Goal: Information Seeking & Learning: Understand process/instructions

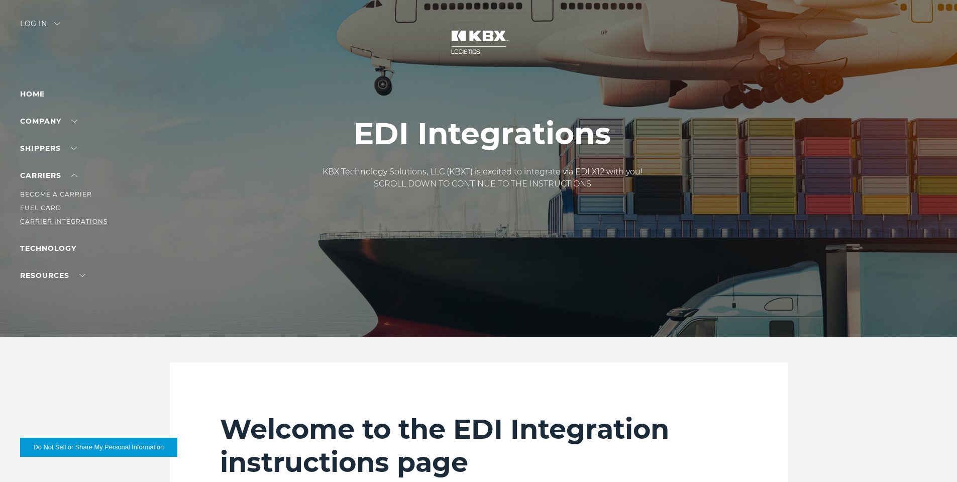
click at [44, 218] on link "Carrier Integrations" at bounding box center [63, 221] width 87 height 8
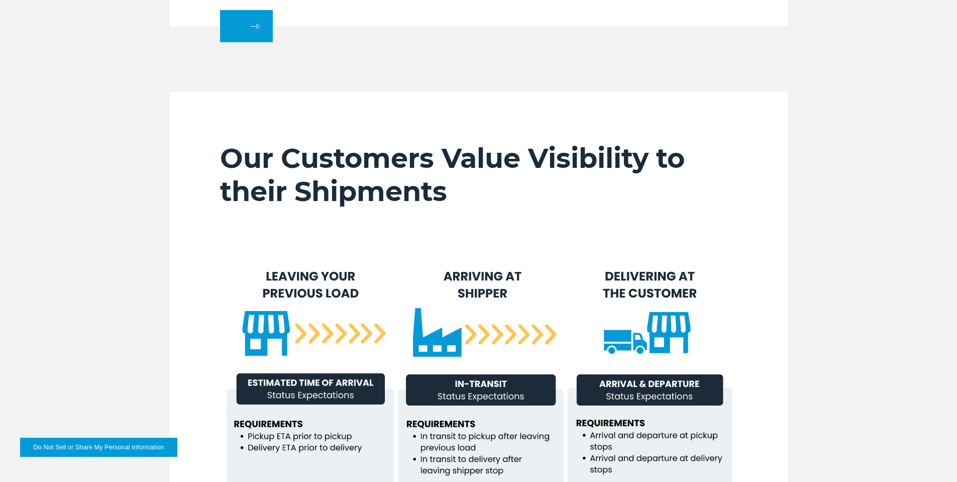
scroll to position [402, 0]
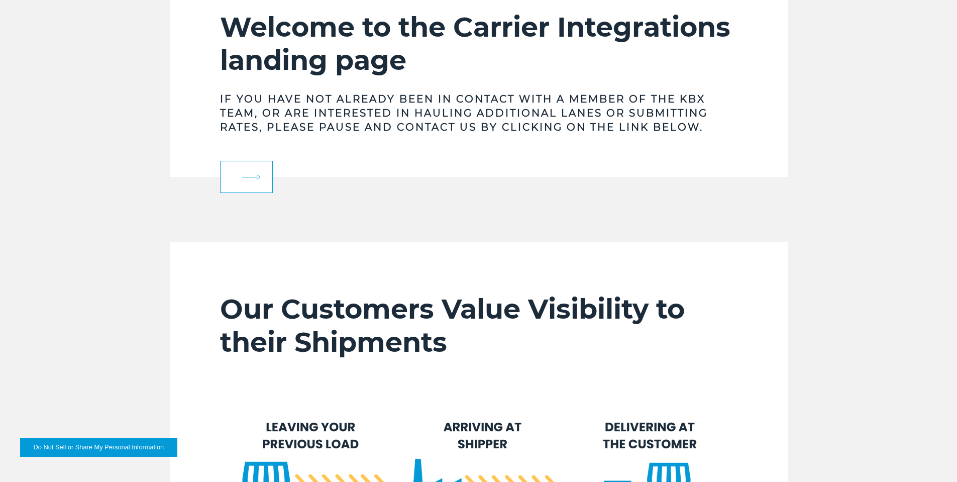
click at [246, 186] on link at bounding box center [246, 177] width 53 height 32
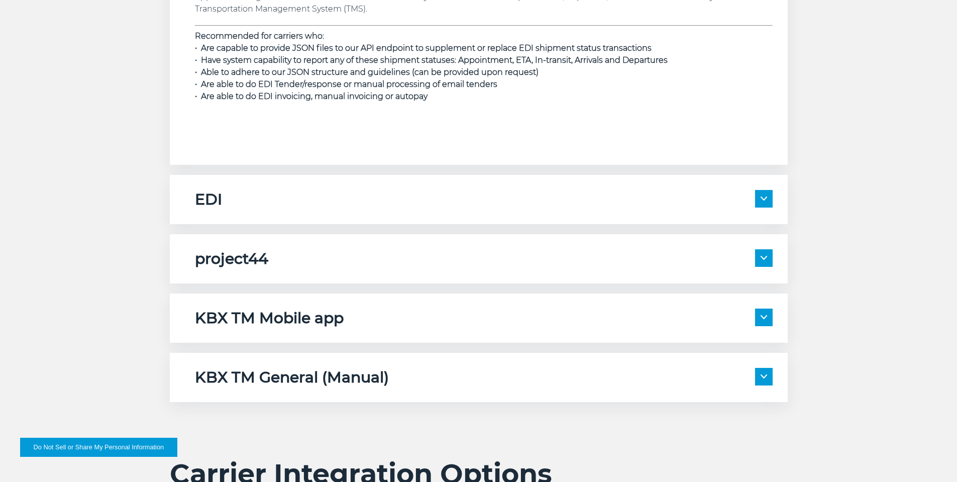
scroll to position [1607, 0]
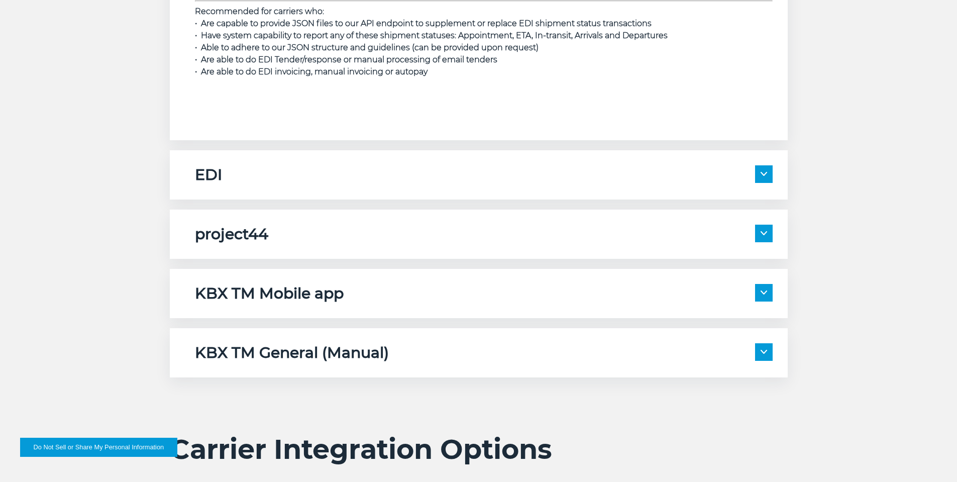
click at [242, 180] on div "EDI" at bounding box center [484, 174] width 578 height 19
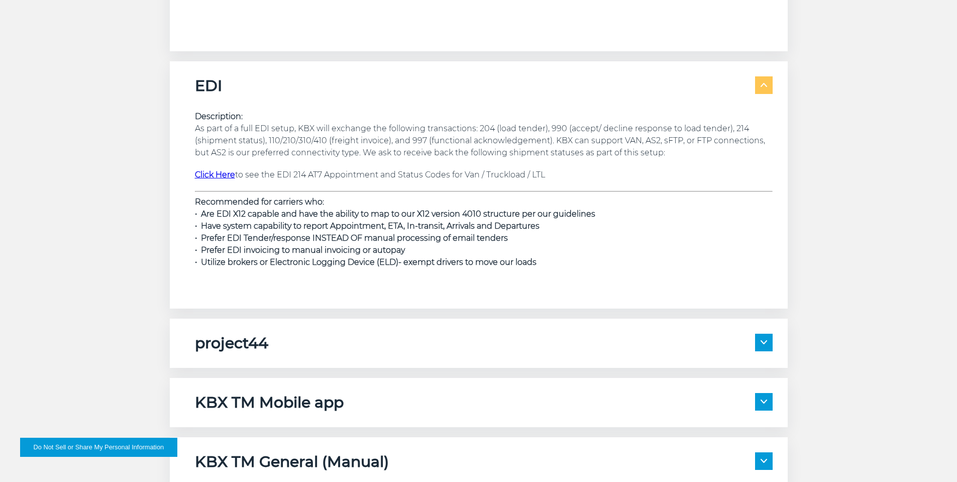
scroll to position [1708, 0]
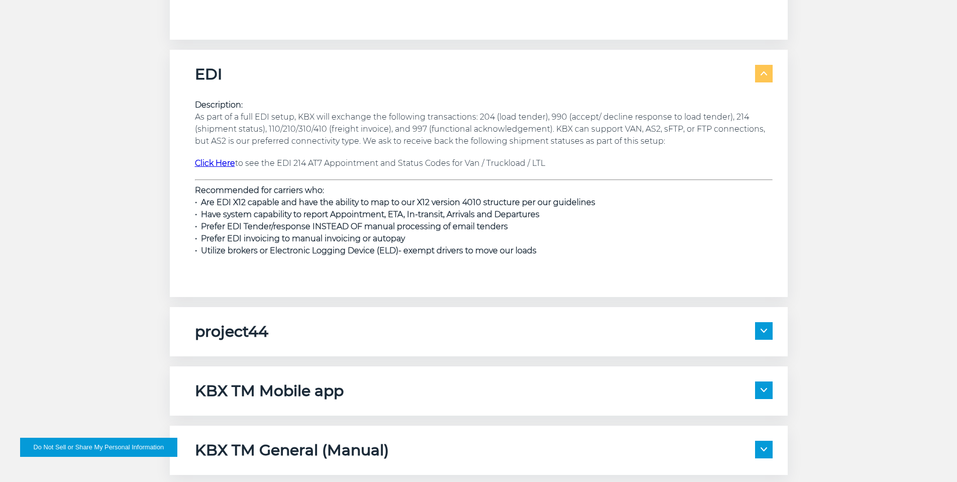
click at [254, 332] on h5 "project44" at bounding box center [231, 331] width 73 height 19
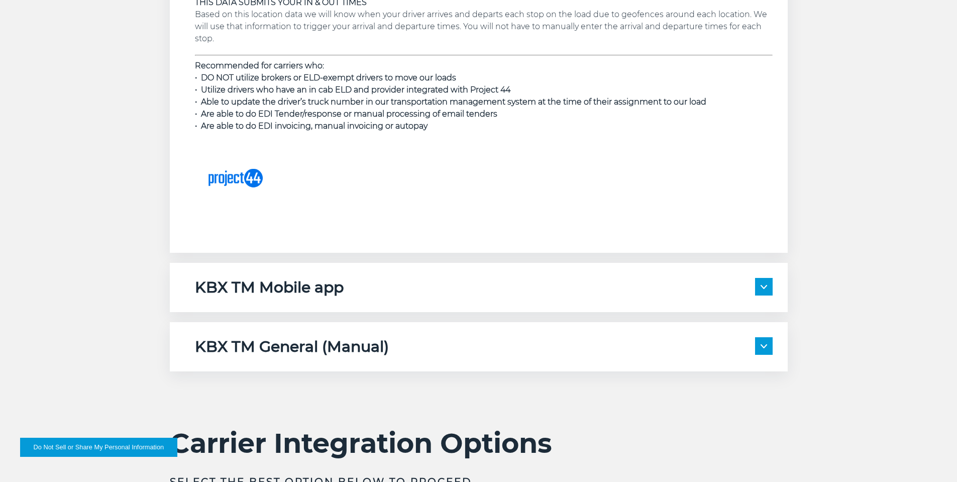
scroll to position [2260, 0]
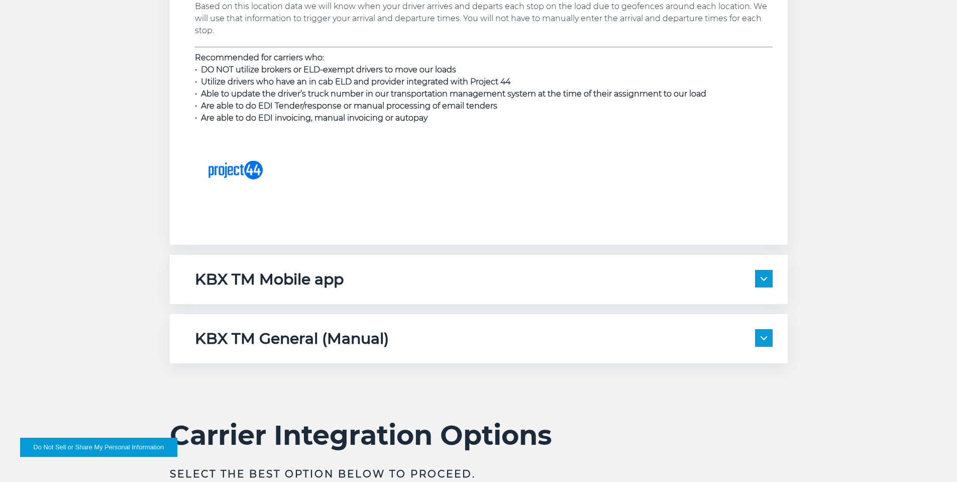
click at [313, 286] on h5 "KBX TM Mobile app" at bounding box center [269, 279] width 149 height 19
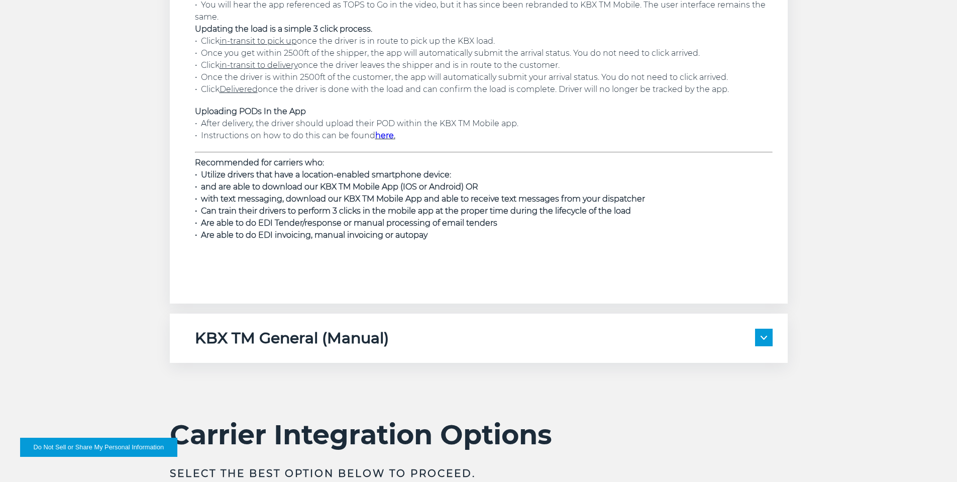
scroll to position [2762, 0]
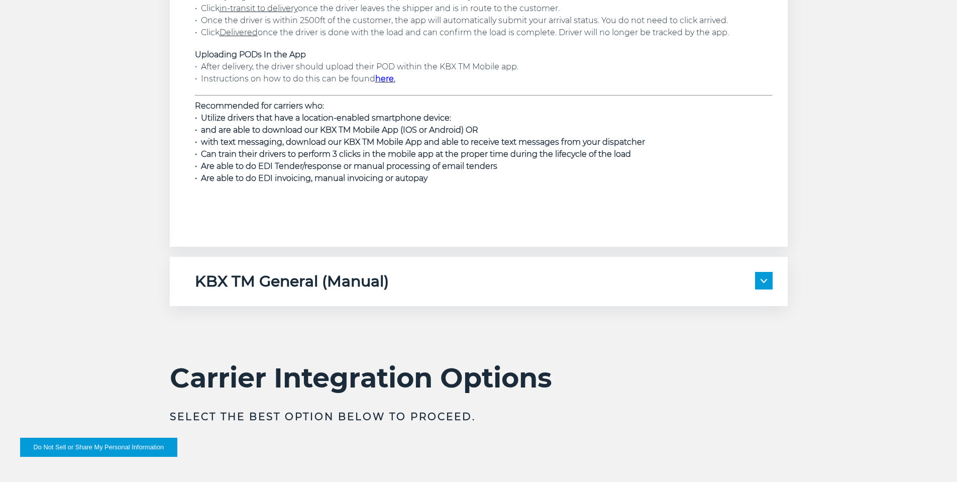
click at [323, 268] on div "KBX TM General (Manual) Description: Please note if you are registered for any …" at bounding box center [479, 281] width 618 height 49
click at [324, 286] on h5 "KBX TM General (Manual)" at bounding box center [292, 281] width 194 height 19
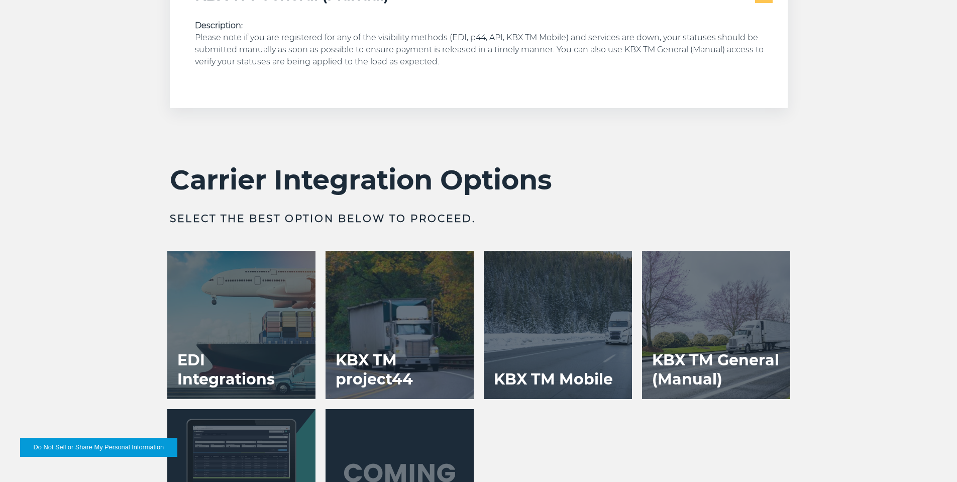
scroll to position [3114, 0]
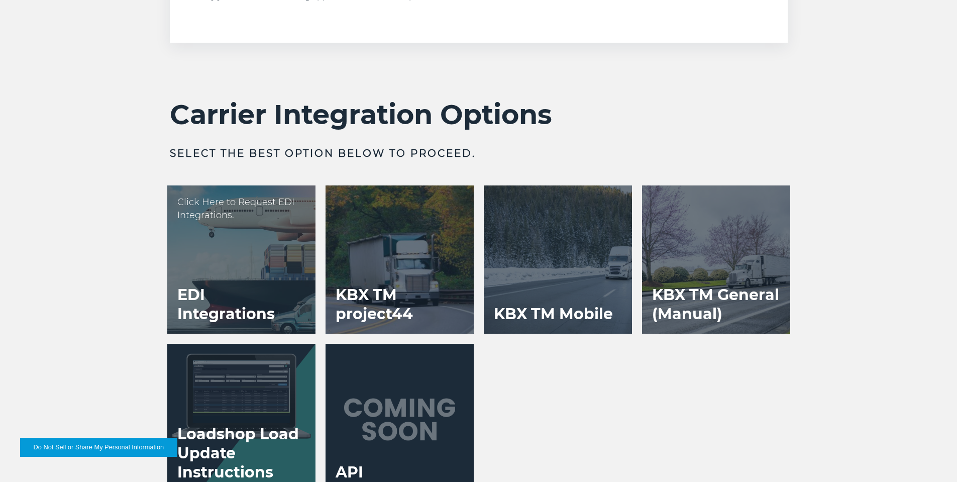
click at [230, 244] on div at bounding box center [241, 259] width 148 height 148
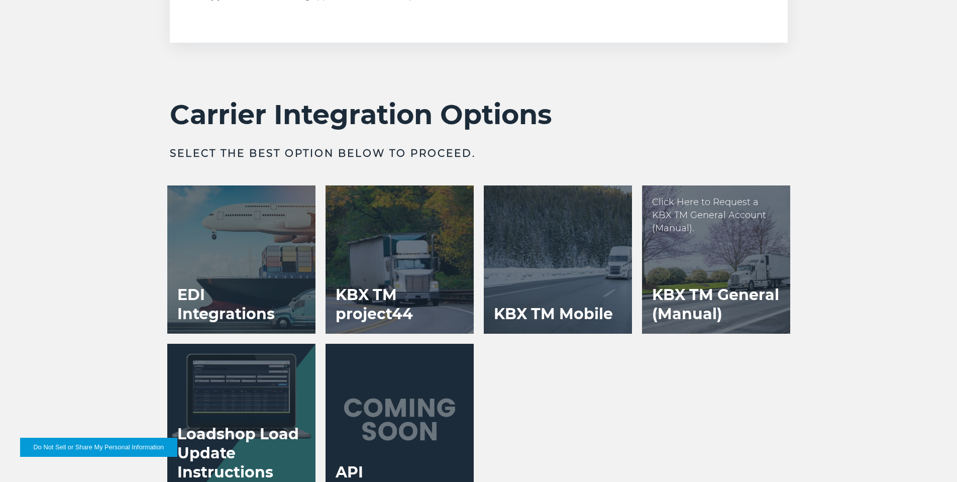
click at [697, 272] on div at bounding box center [716, 259] width 148 height 148
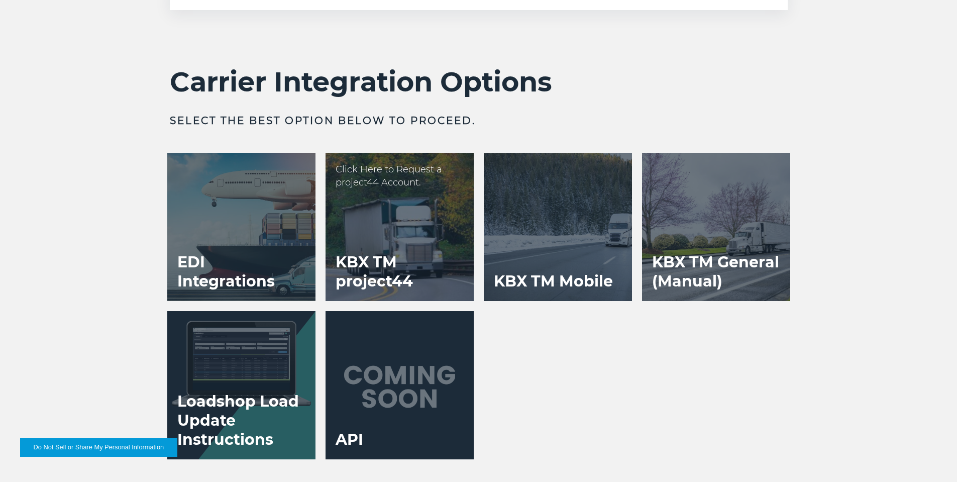
scroll to position [3164, 0]
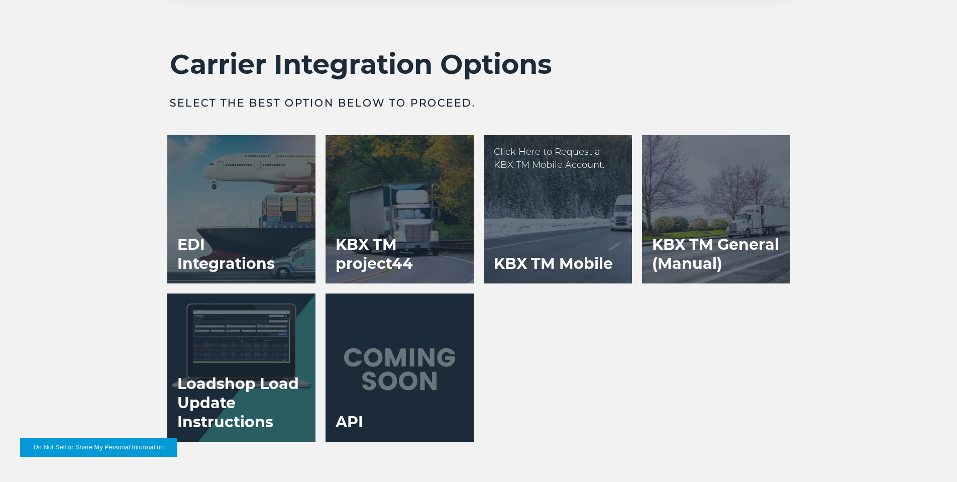
click at [558, 252] on h3 "KBX TM Mobile" at bounding box center [553, 263] width 139 height 39
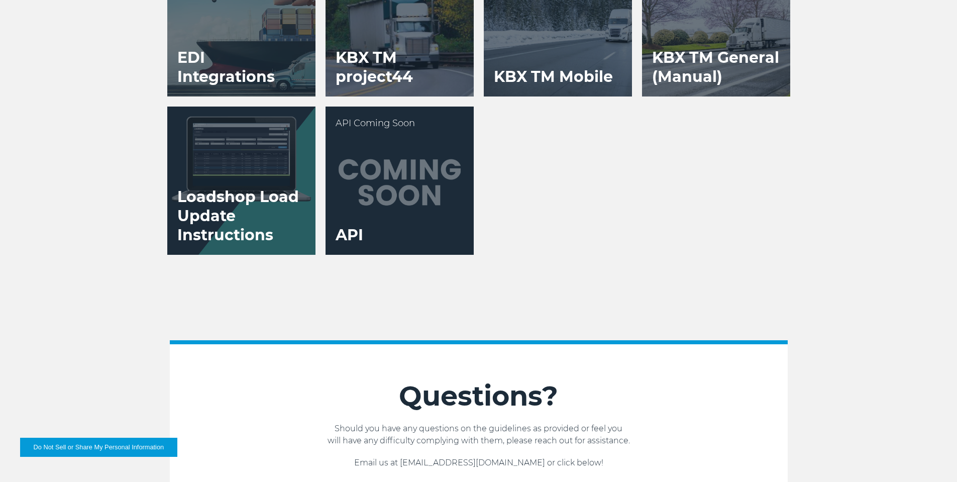
scroll to position [3315, 0]
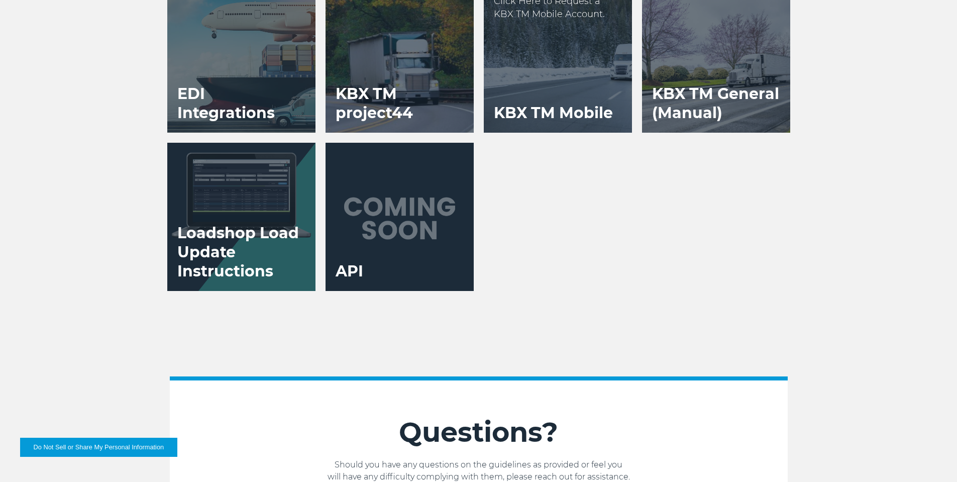
click at [500, 122] on h3 "KBX TM Mobile" at bounding box center [553, 112] width 139 height 39
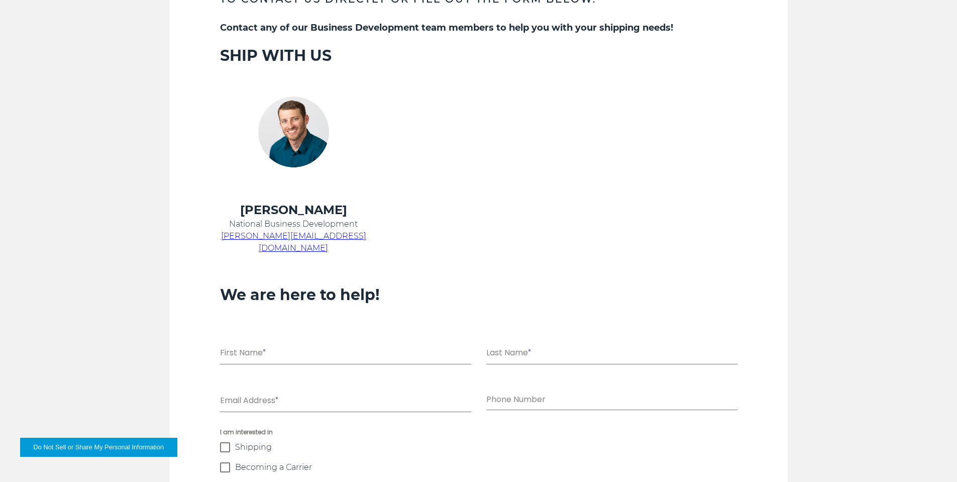
scroll to position [502, 0]
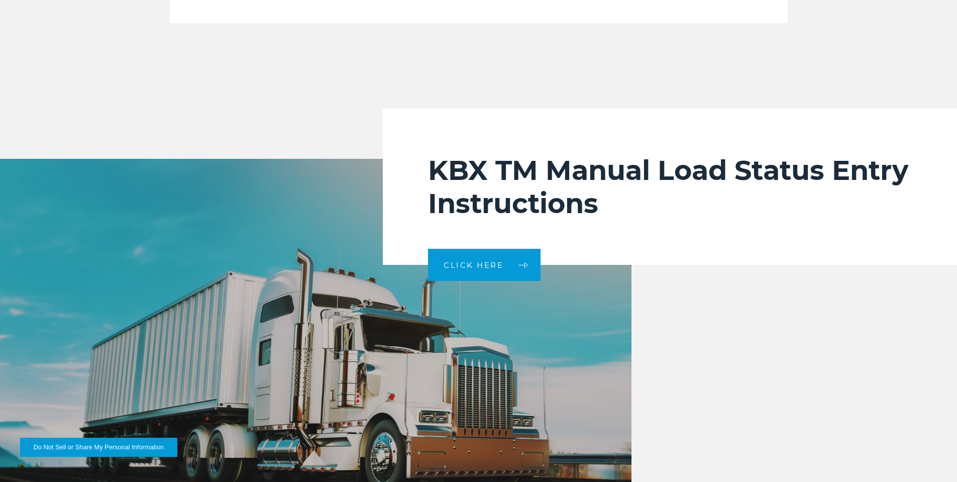
scroll to position [2059, 0]
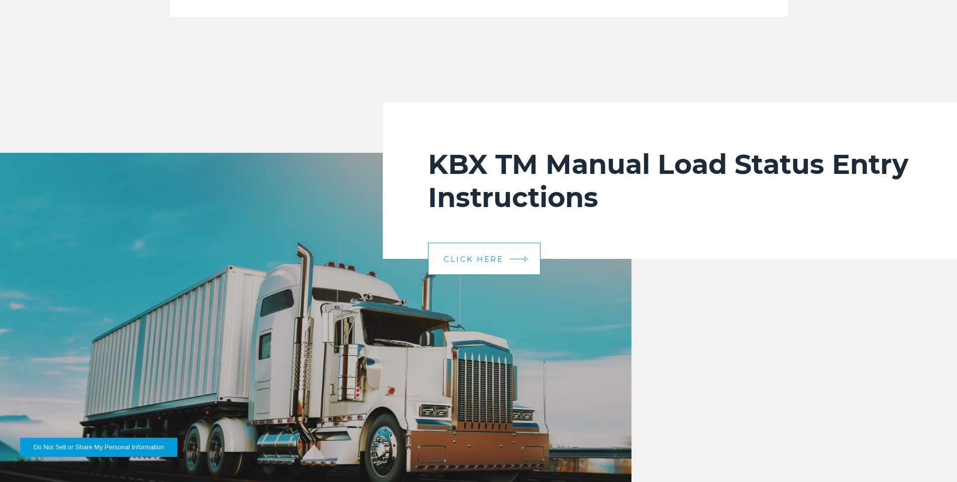
click at [461, 270] on link "CLICK HERE" at bounding box center [484, 259] width 112 height 32
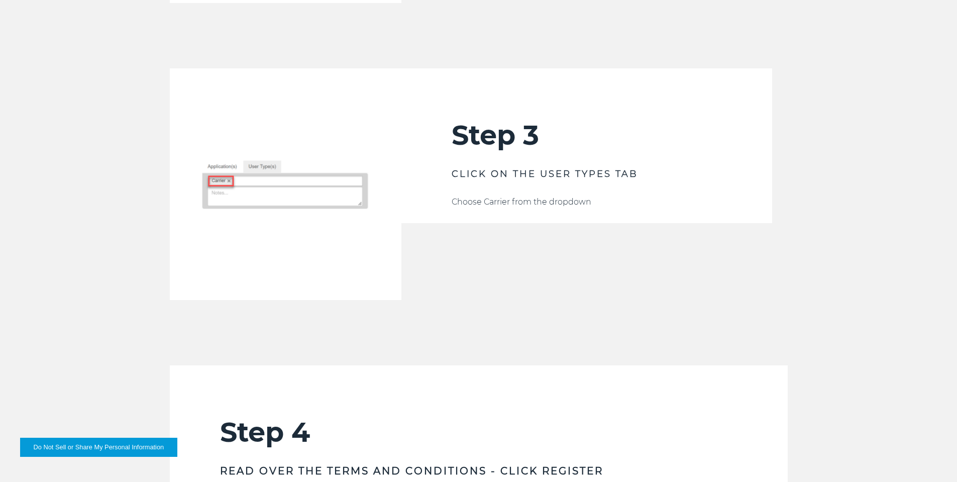
scroll to position [1155, 0]
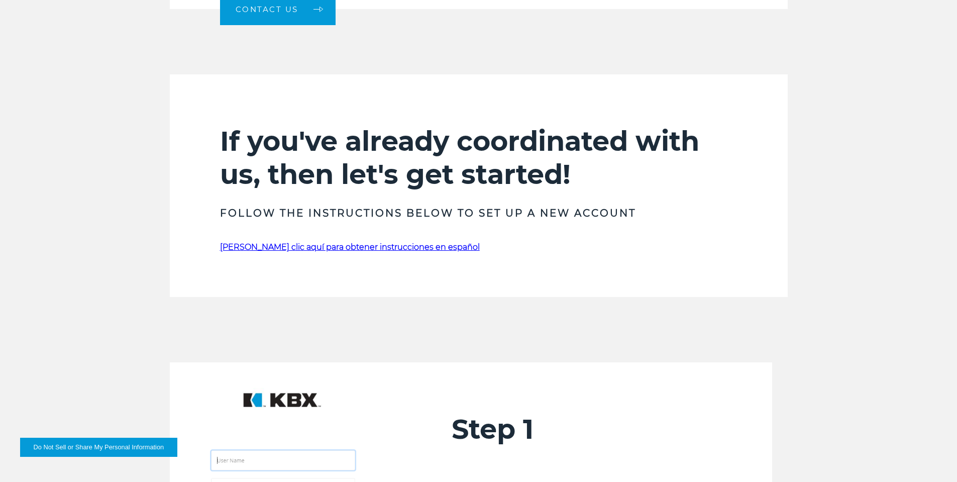
scroll to position [653, 0]
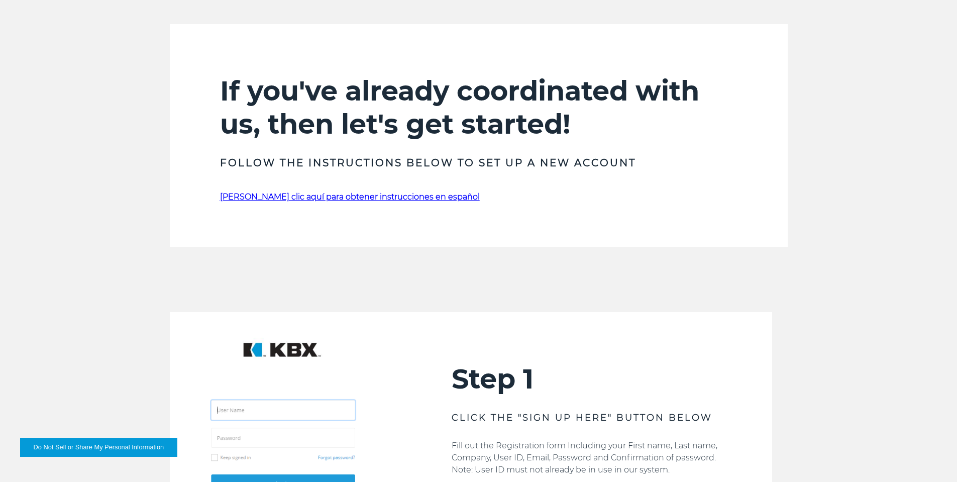
click at [316, 197] on link "[PERSON_NAME] clic aquí para obtener instrucciones en español" at bounding box center [350, 197] width 260 height 10
click at [285, 199] on link "[PERSON_NAME] clic aquí para obtener instrucciones en español" at bounding box center [350, 197] width 260 height 10
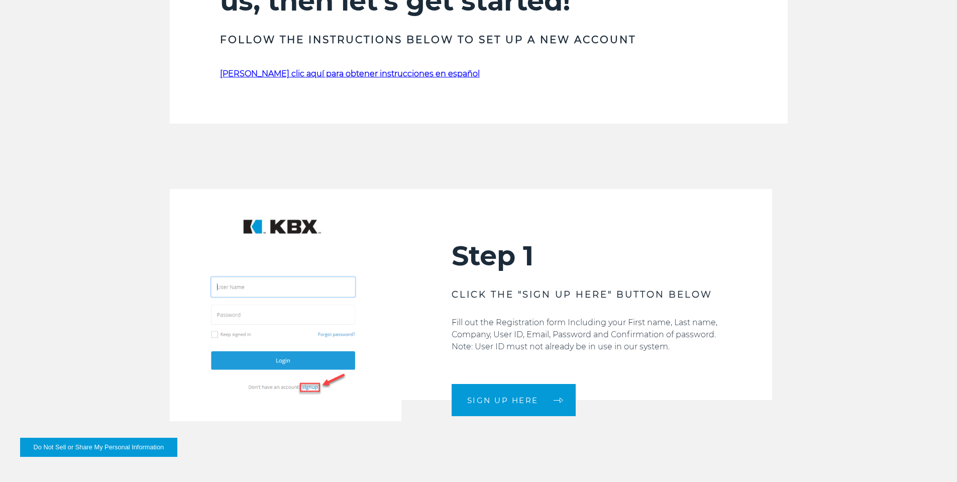
scroll to position [804, 0]
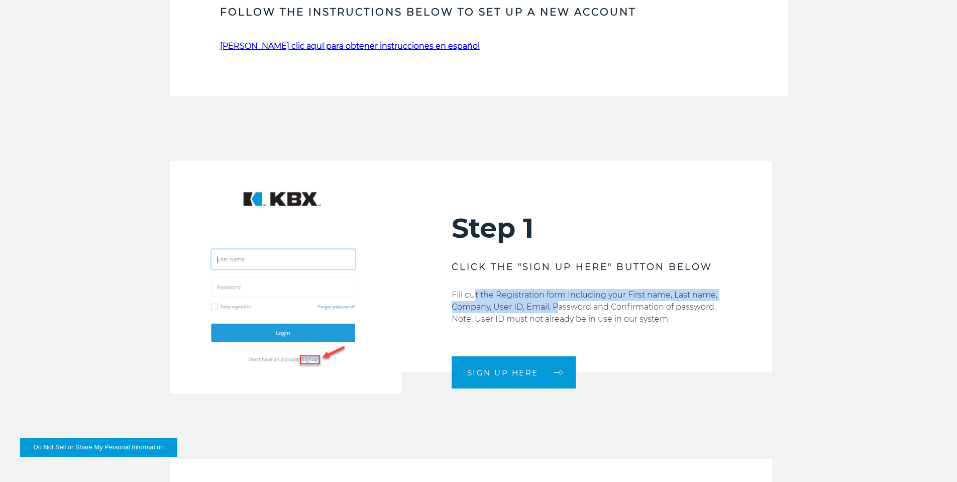
drag, startPoint x: 474, startPoint y: 297, endPoint x: 561, endPoint y: 309, distance: 88.2
click at [561, 309] on p "Fill out the Registration form Including your First name, Last name, Company, U…" at bounding box center [586, 307] width 270 height 36
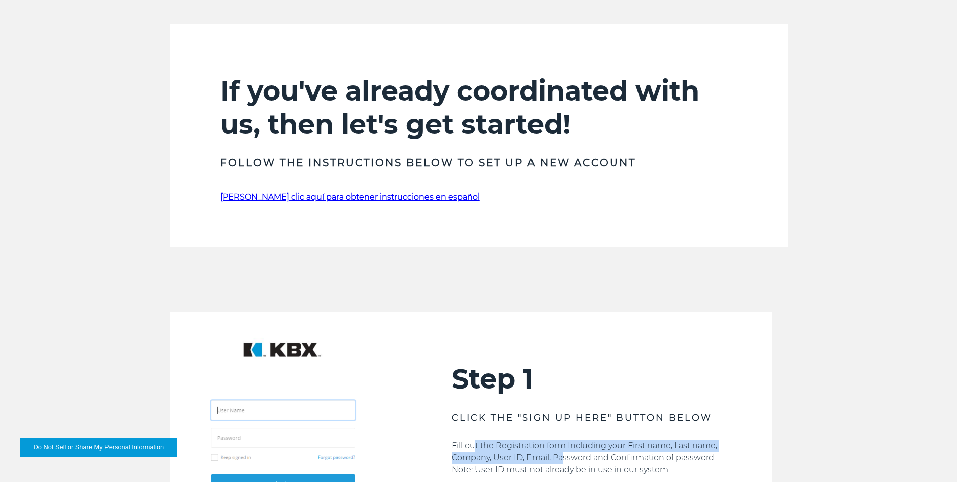
click at [343, 198] on link "[PERSON_NAME] clic aquí para obtener instrucciones en español" at bounding box center [350, 197] width 260 height 10
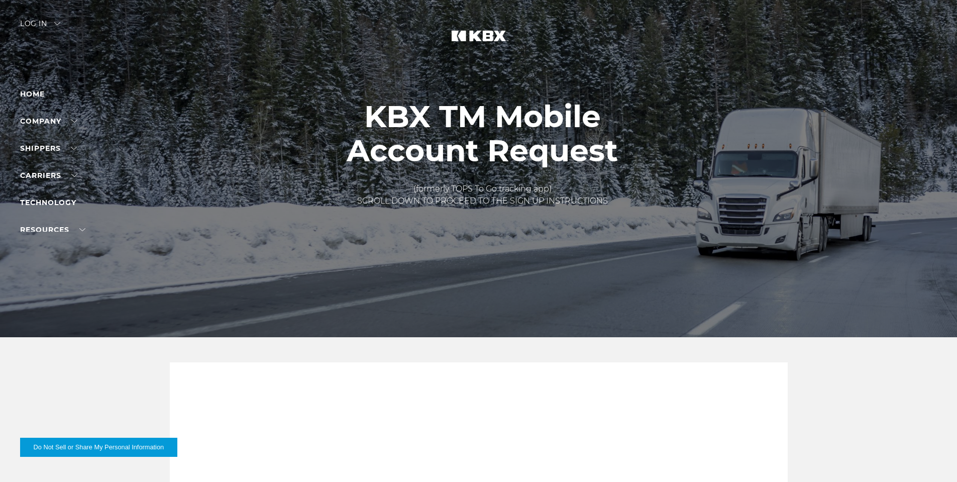
scroll to position [653, 0]
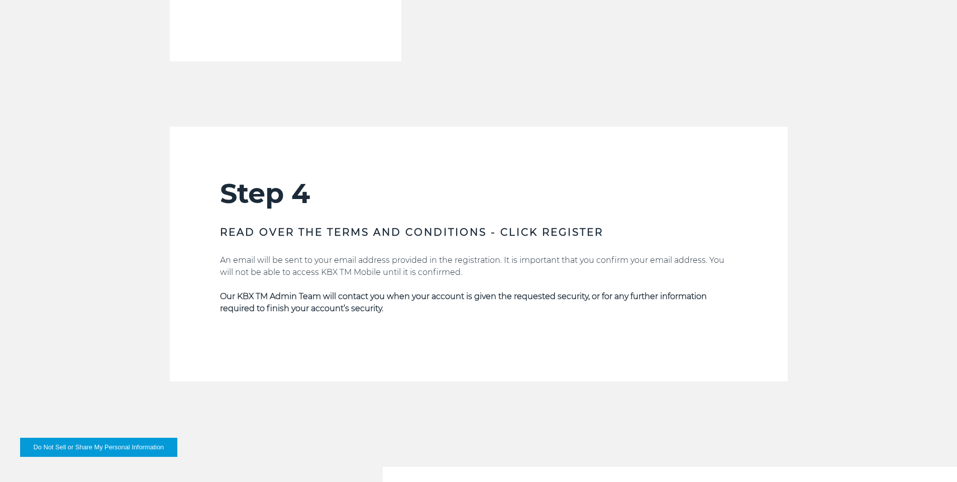
scroll to position [2109, 0]
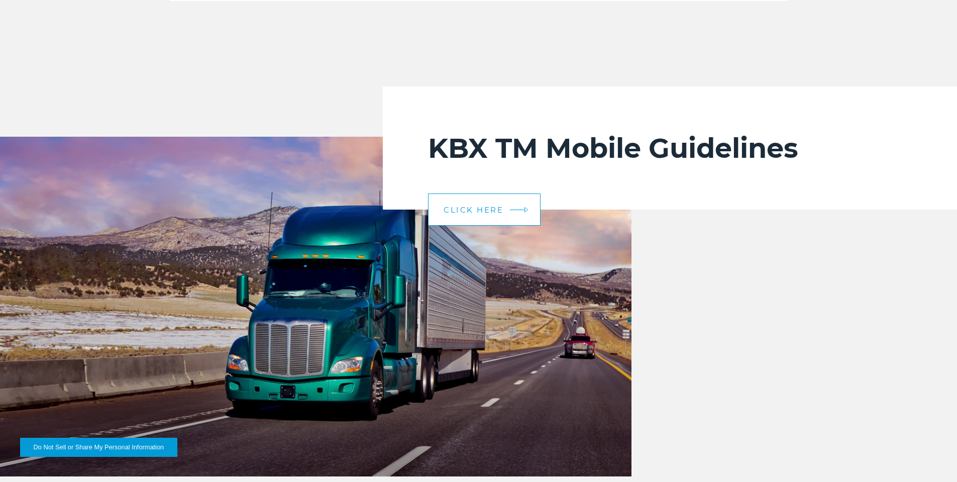
click at [507, 208] on link "CLICK HERE" at bounding box center [484, 209] width 112 height 32
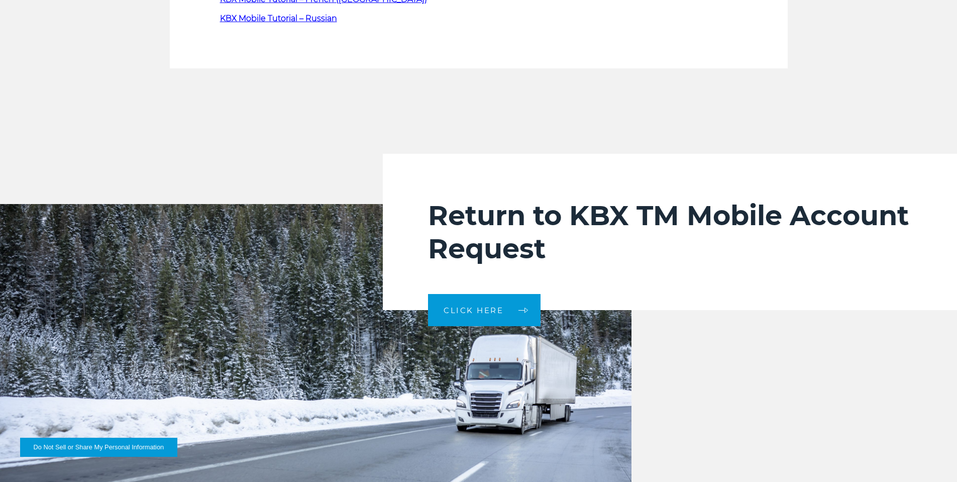
scroll to position [653, 0]
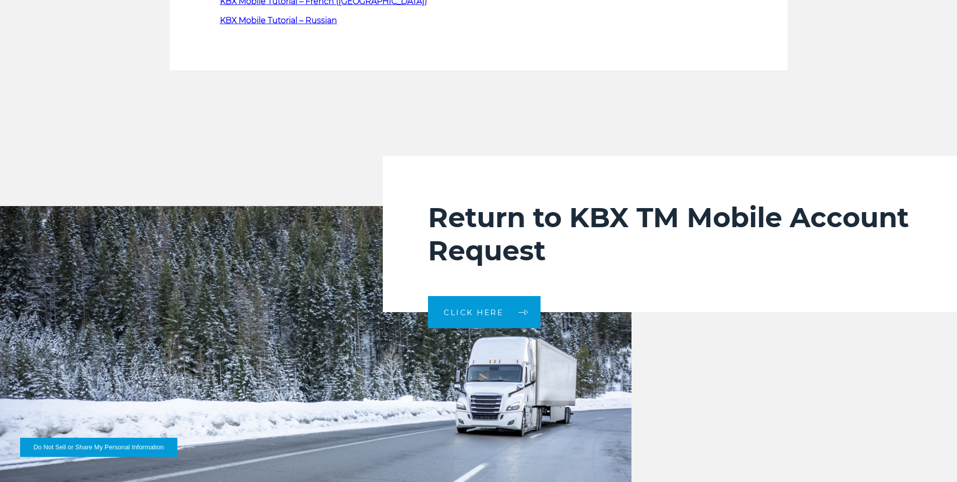
click at [476, 281] on div "Return to KBX TM Mobile Account Request CLICK HERE" at bounding box center [670, 234] width 574 height 156
click at [471, 304] on link "CLICK HERE" at bounding box center [484, 312] width 112 height 32
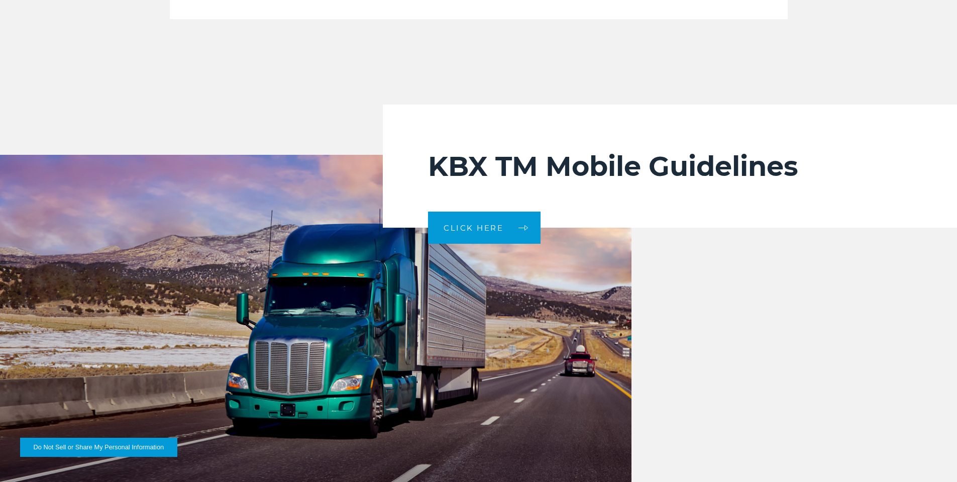
scroll to position [2109, 0]
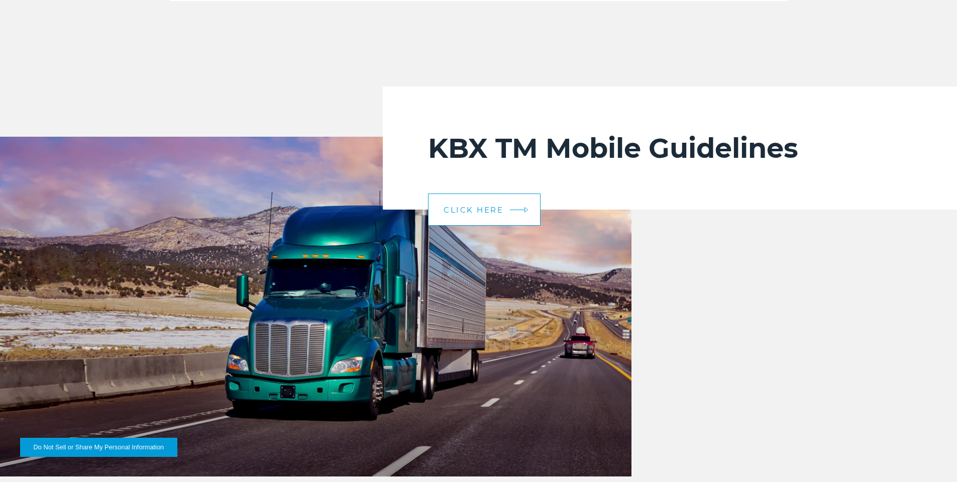
click at [455, 220] on link "CLICK HERE" at bounding box center [484, 209] width 112 height 32
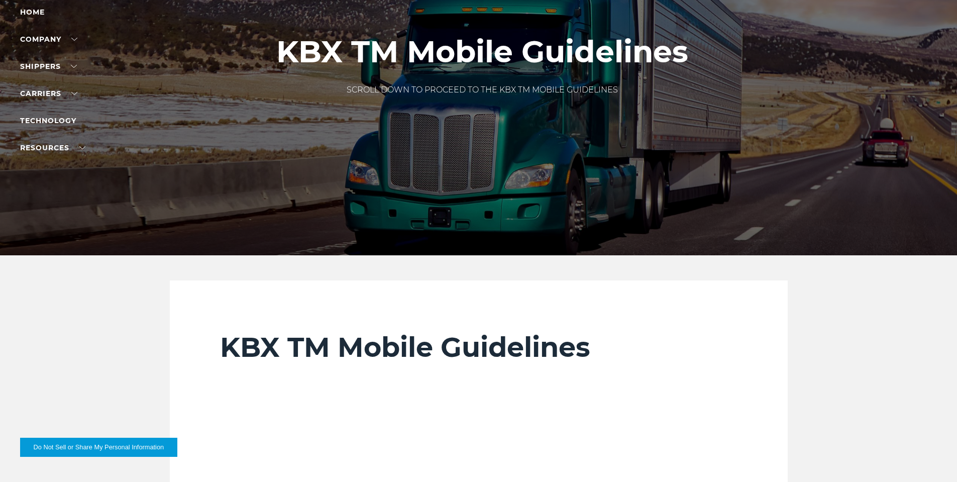
scroll to position [352, 0]
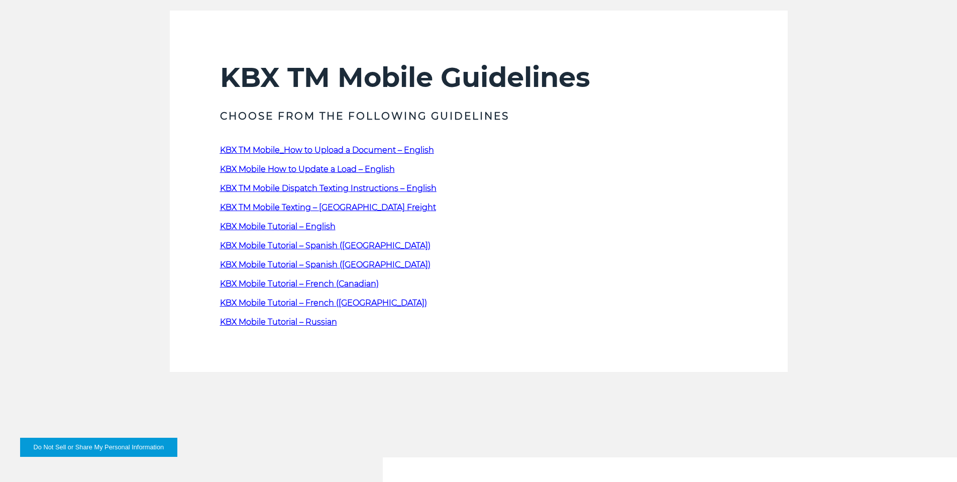
click at [296, 266] on span "KBX Mobile Tutorial – Spanish (Mexico)" at bounding box center [325, 265] width 210 height 10
click at [314, 151] on link "KBX TM Mobile_How to Upload a Document – English" at bounding box center [327, 150] width 214 height 10
click at [288, 187] on link "KBX TM Mobile Dispatch Texting Instructions – English" at bounding box center [328, 188] width 216 height 10
click at [320, 187] on link "KBX TM Mobile Dispatch Texting Instructions – English" at bounding box center [328, 188] width 216 height 10
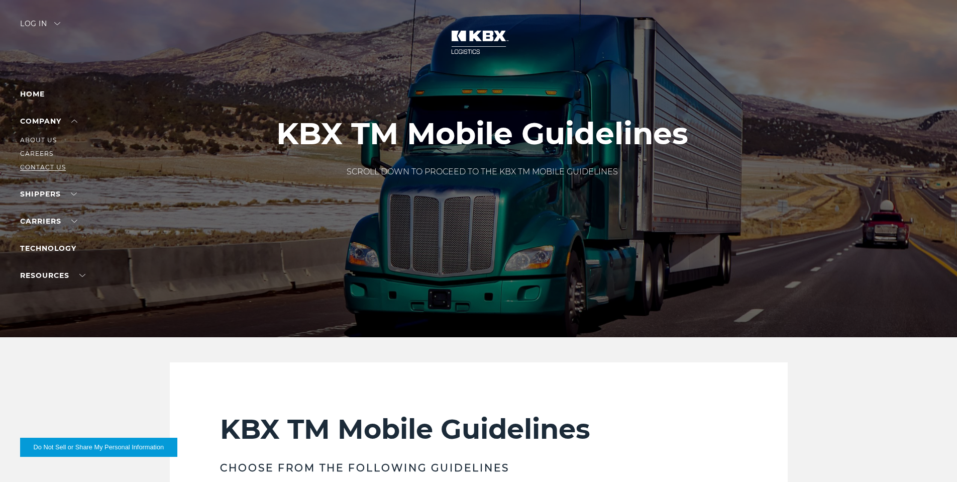
click at [44, 165] on link "Contact Us" at bounding box center [43, 167] width 46 height 8
click at [49, 220] on link "Carrier Integrations" at bounding box center [63, 221] width 87 height 8
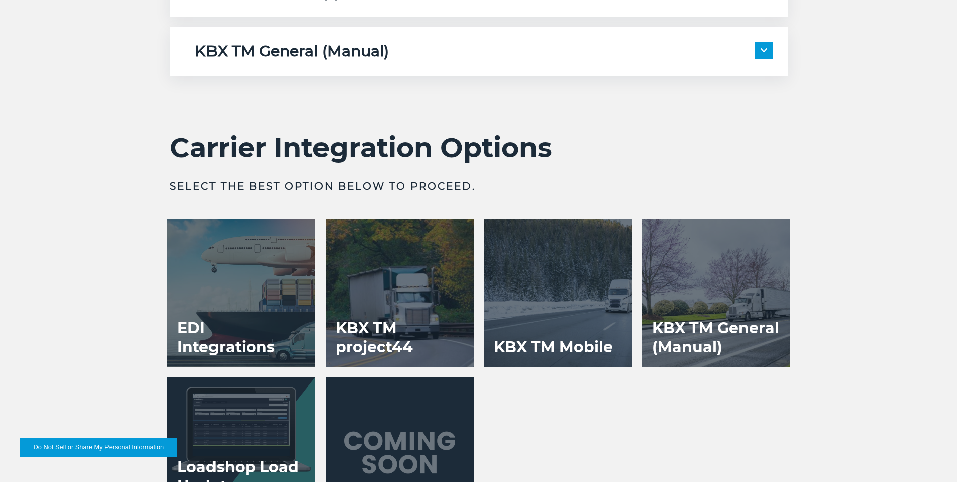
scroll to position [1657, 0]
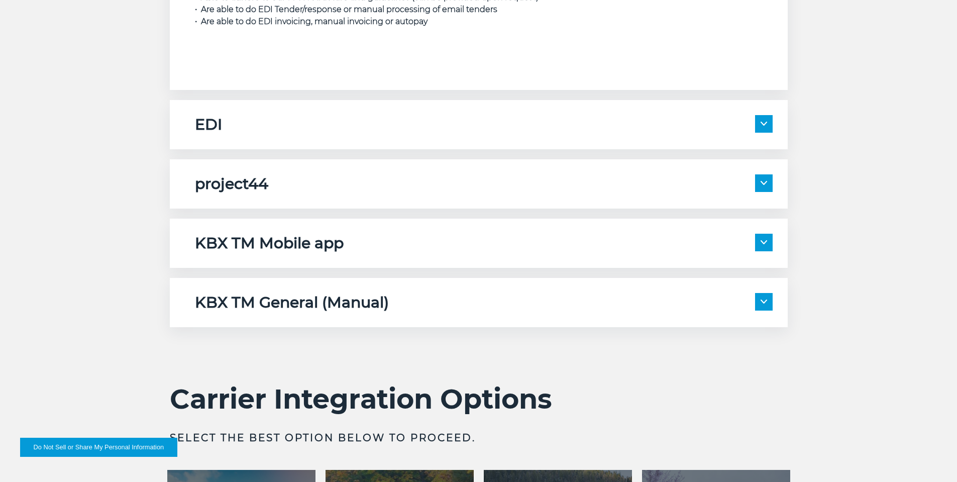
click at [236, 134] on div "EDI" at bounding box center [484, 124] width 578 height 19
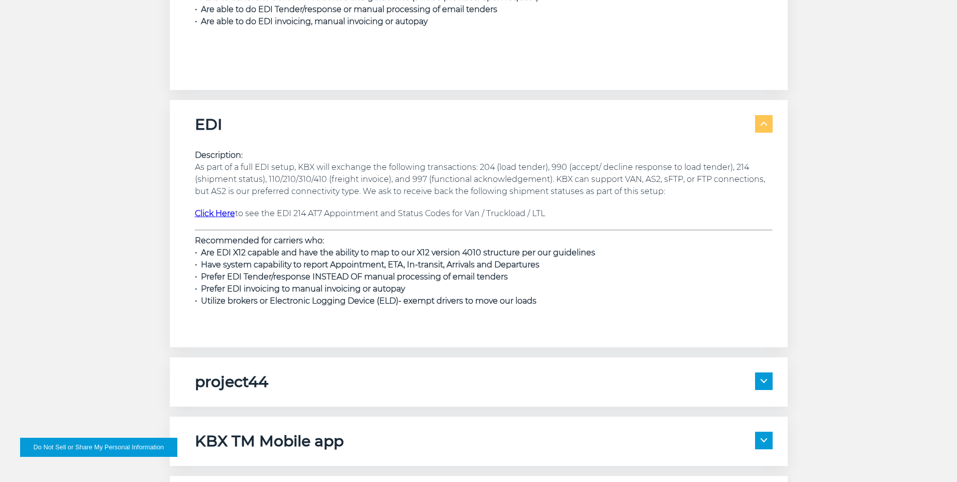
click at [220, 213] on strong "Click Here" at bounding box center [215, 213] width 40 height 10
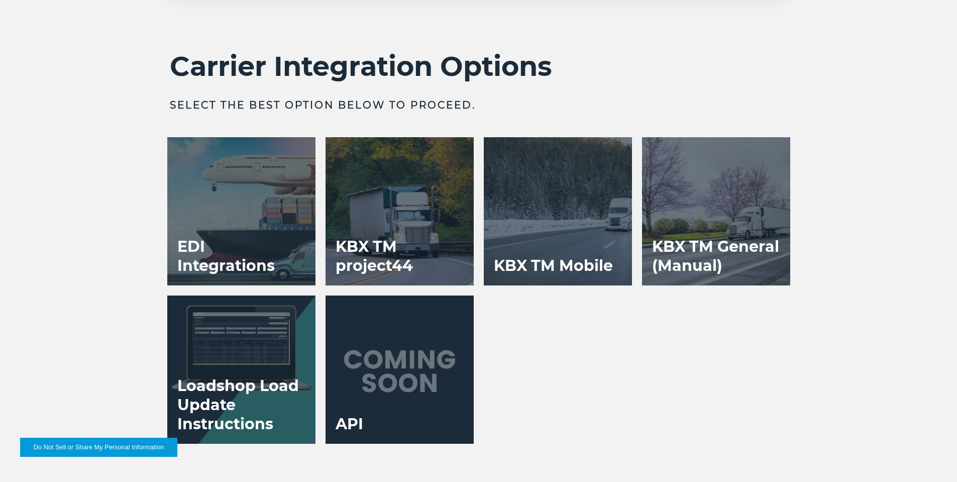
scroll to position [2260, 0]
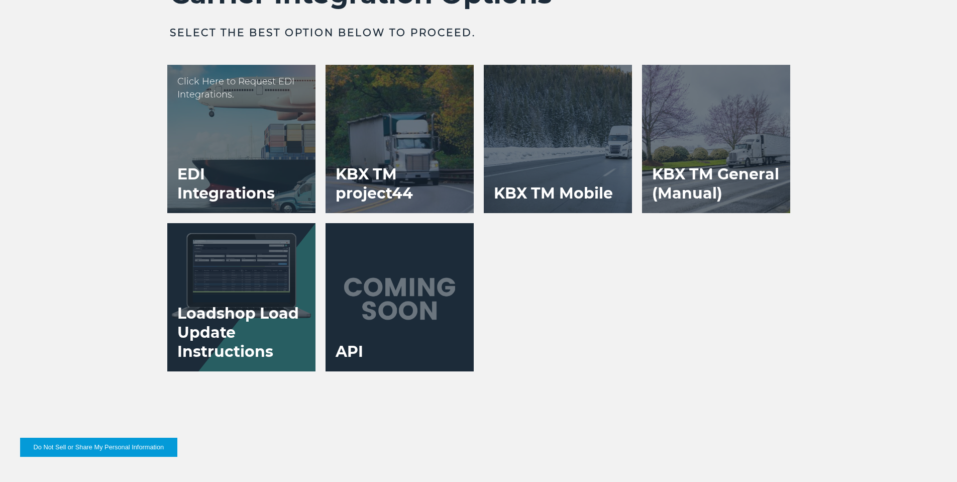
click at [271, 188] on h3 "EDI Integrations" at bounding box center [241, 184] width 148 height 58
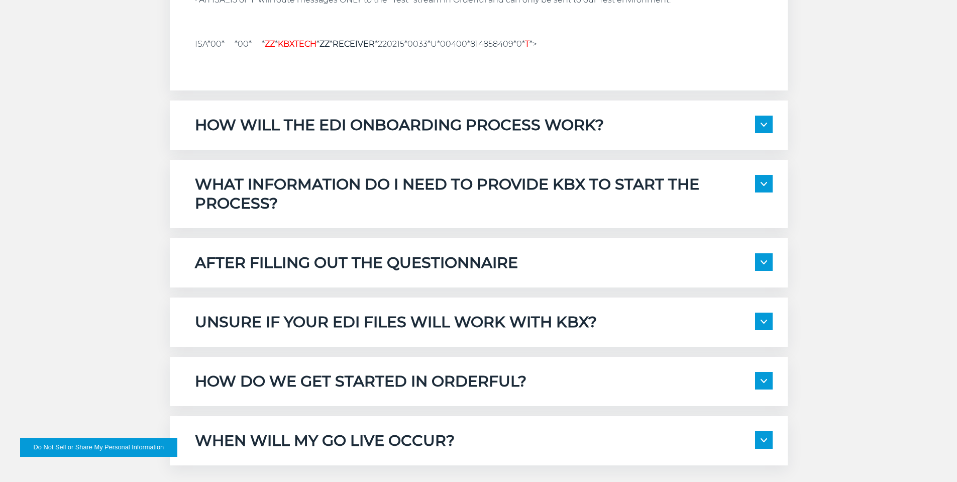
scroll to position [1055, 0]
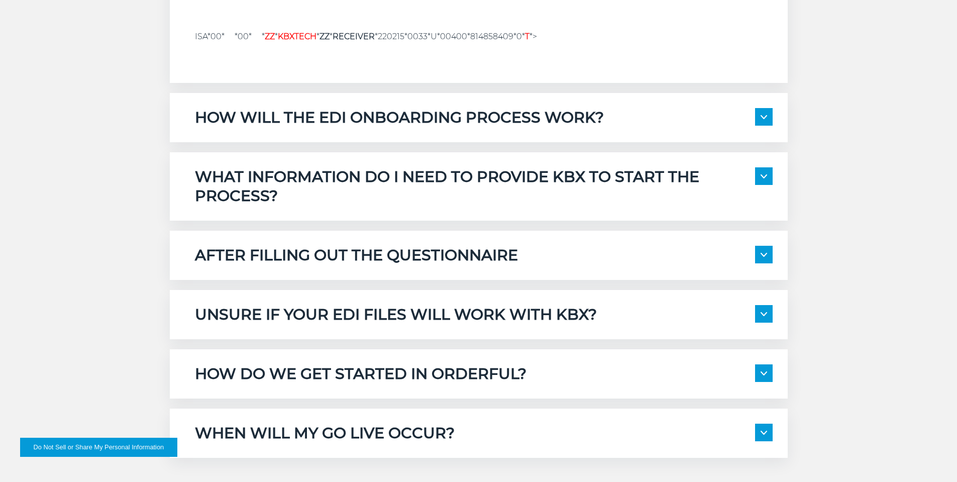
click at [335, 121] on h5 "HOW WILL THE EDI ONBOARDING PROCESS WORK?" at bounding box center [399, 117] width 409 height 19
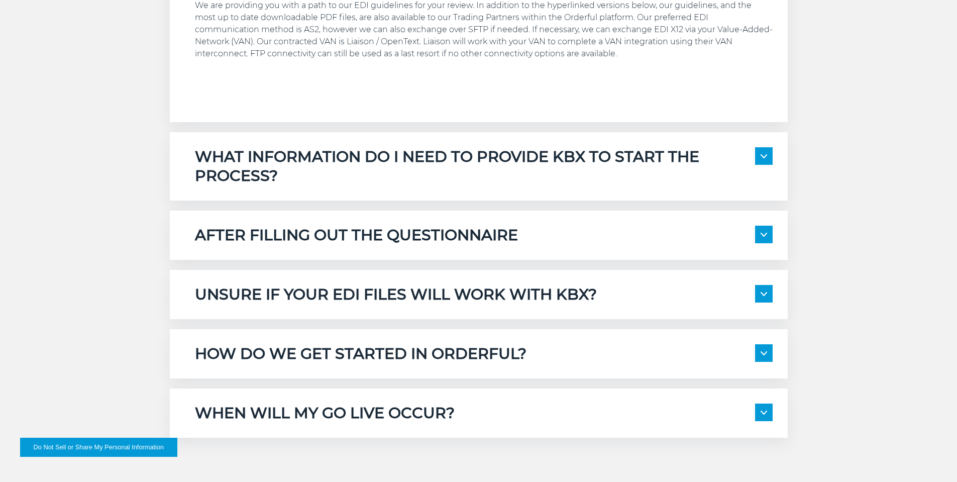
click at [244, 152] on h5 "WHAT INFORMATION DO I NEED TO PROVIDE KBX TO START THE PROCESS?" at bounding box center [475, 166] width 560 height 38
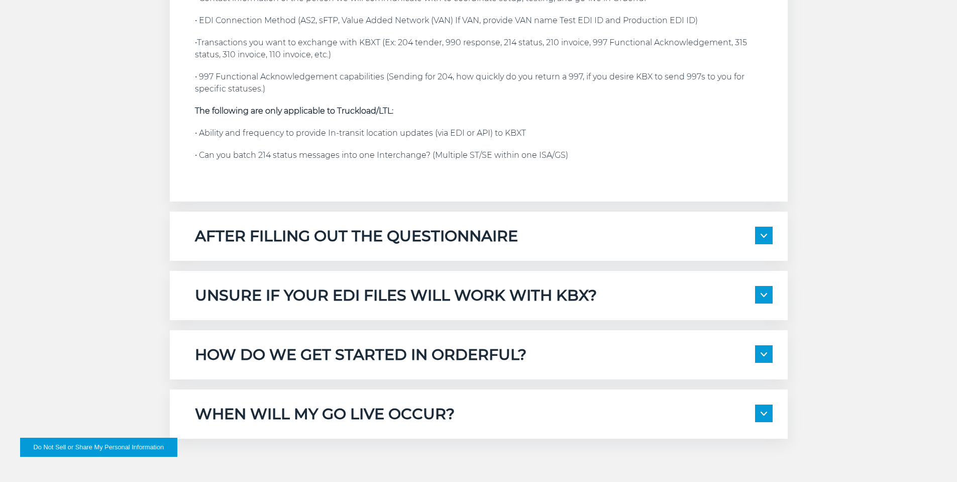
scroll to position [1607, 0]
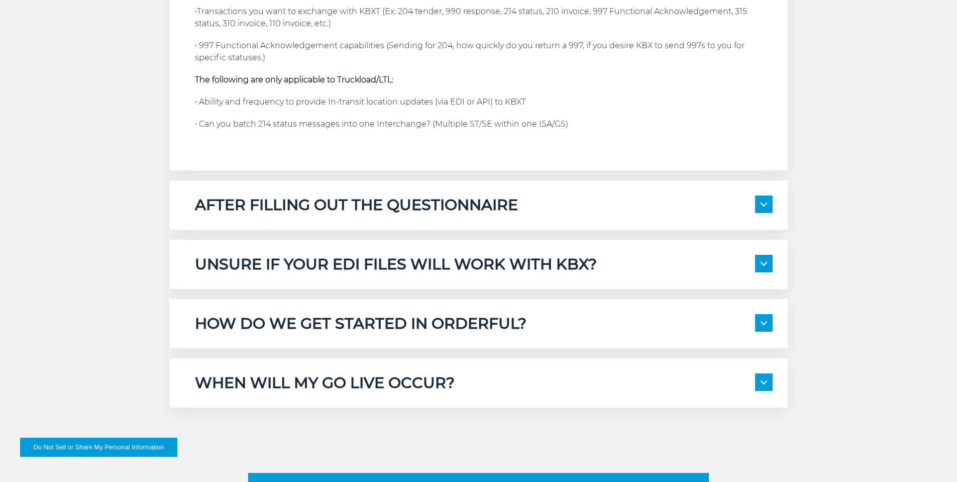
click at [296, 195] on h5 "AFTER FILLING OUT THE QUESTIONNAIRE" at bounding box center [356, 204] width 323 height 19
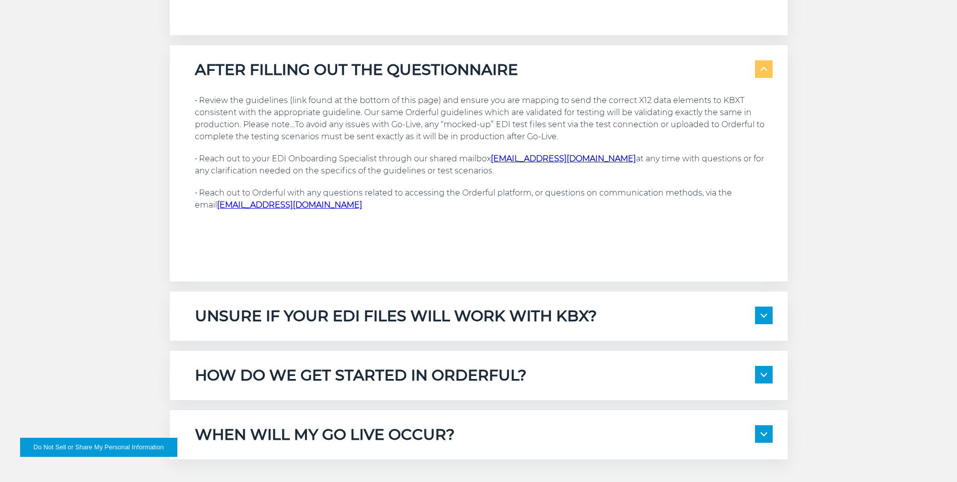
scroll to position [1758, 0]
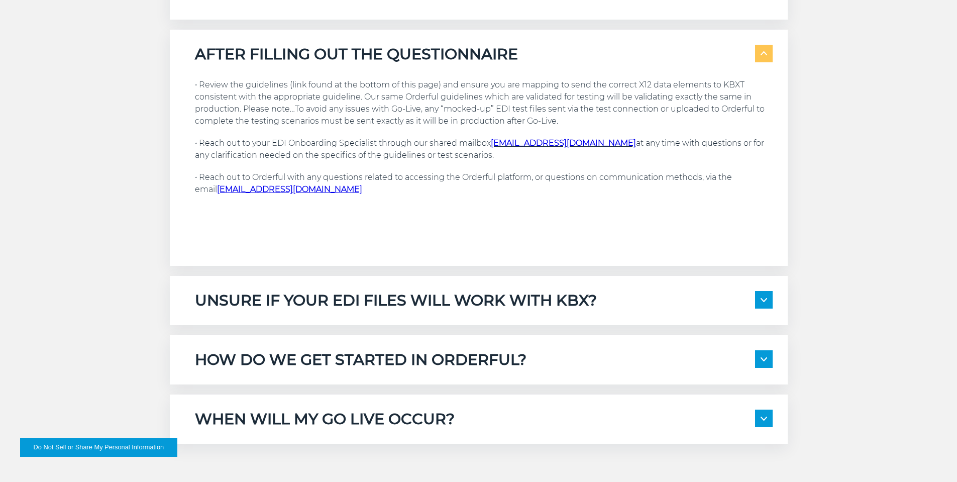
click at [333, 291] on h5 "UNSURE IF YOUR EDI FILES WILL WORK WITH KBX?" at bounding box center [396, 300] width 402 height 19
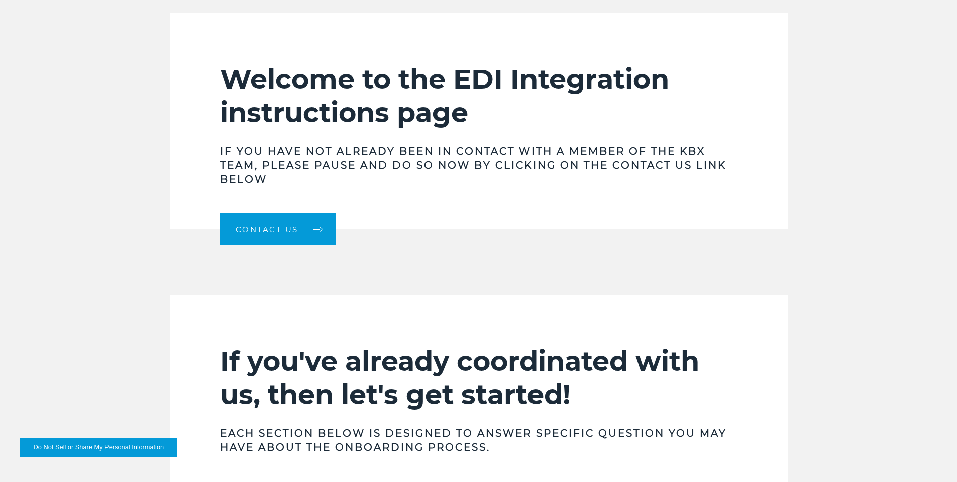
scroll to position [0, 0]
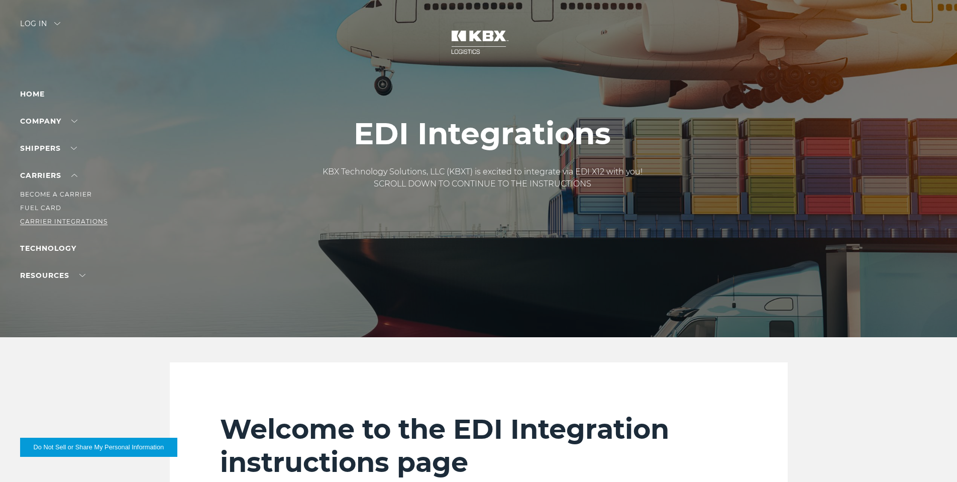
click at [55, 219] on link "Carrier Integrations" at bounding box center [63, 221] width 87 height 8
